Goal: Navigation & Orientation: Find specific page/section

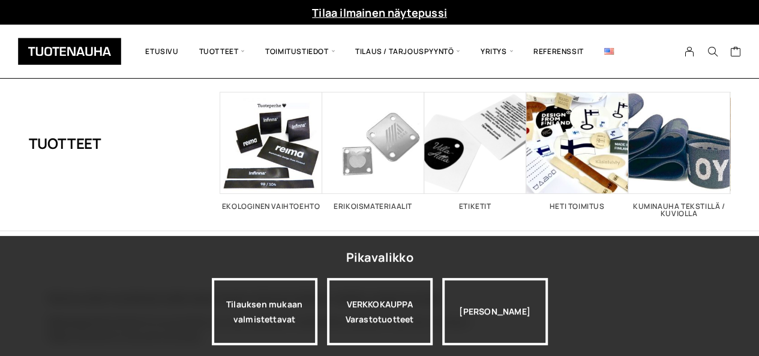
click at [97, 52] on img at bounding box center [69, 51] width 103 height 27
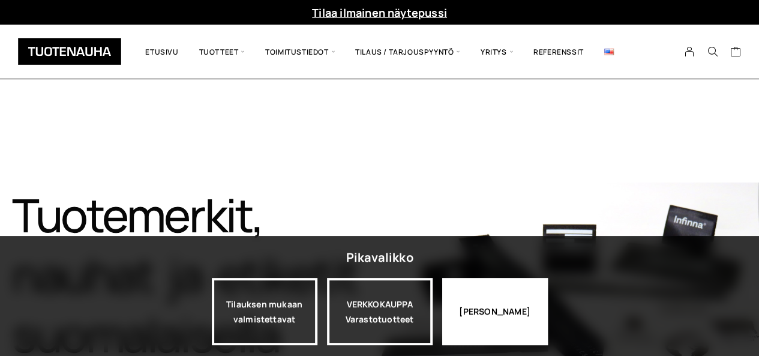
click at [480, 303] on div "[PERSON_NAME]" at bounding box center [495, 311] width 106 height 67
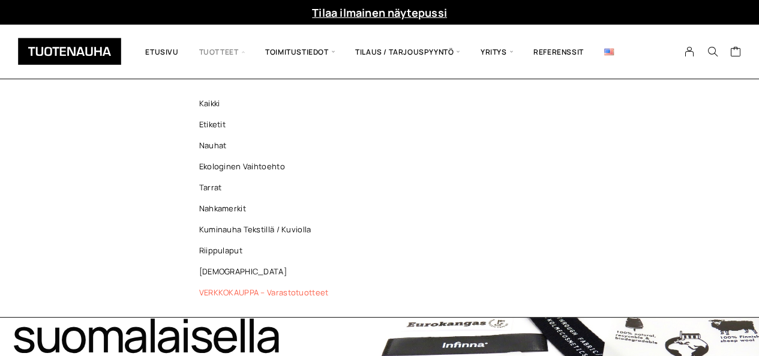
click at [257, 291] on link "VERKKOKAUPPA – Varastotuotteet" at bounding box center [267, 292] width 174 height 21
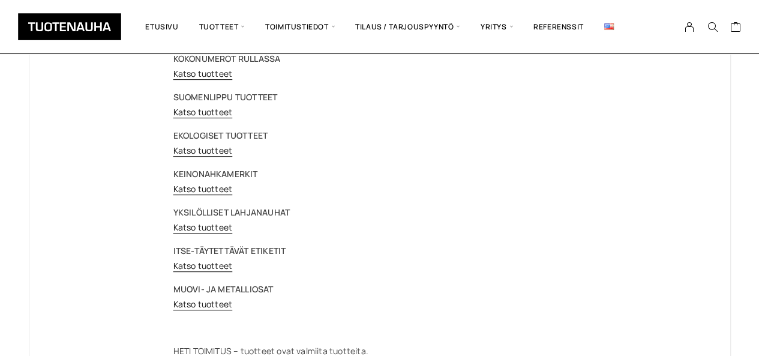
scroll to position [240, 0]
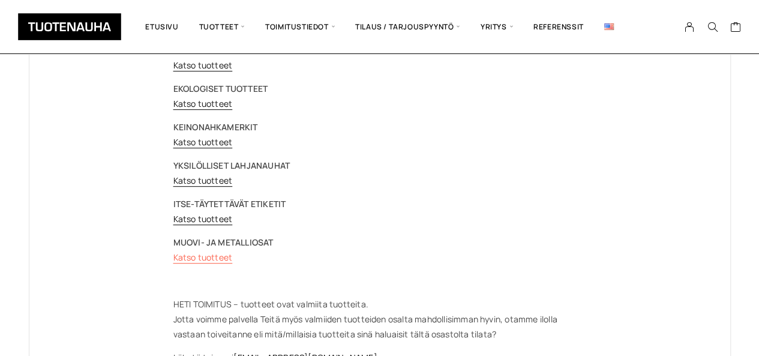
click at [190, 257] on link "Katso tuotteet" at bounding box center [202, 256] width 59 height 11
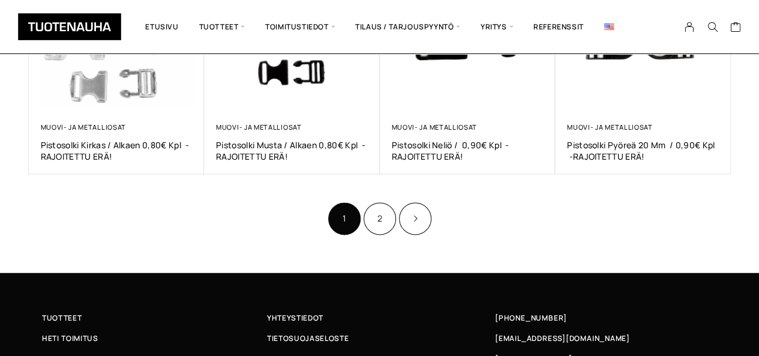
scroll to position [840, 0]
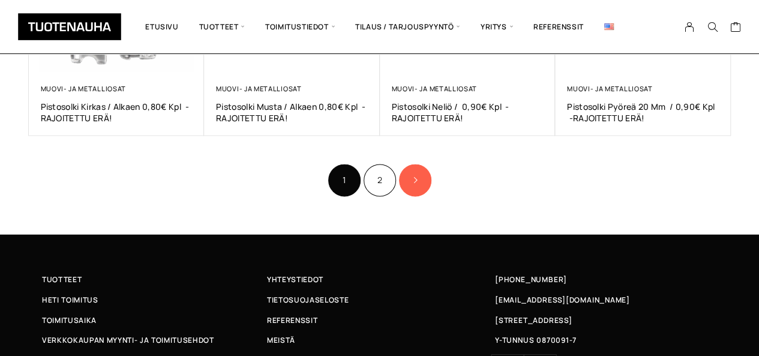
click at [407, 173] on link "Product Pagination" at bounding box center [415, 180] width 32 height 32
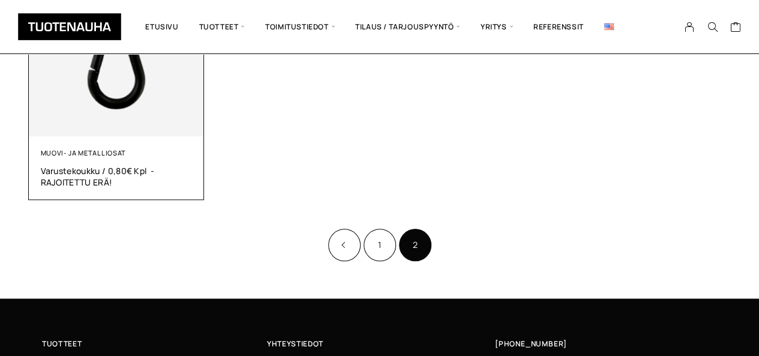
scroll to position [540, 0]
